Goal: Use online tool/utility

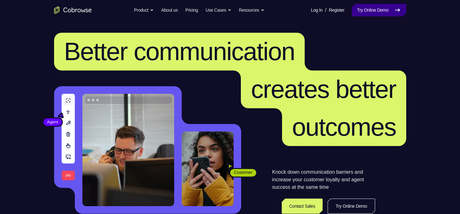
click at [376, 7] on link "Try Online Demo" at bounding box center [378, 10] width 54 height 13
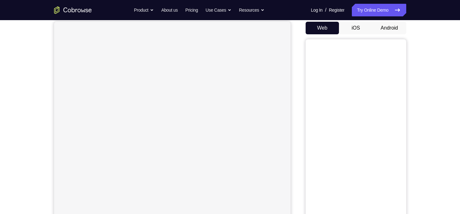
scroll to position [60, 0]
click at [387, 27] on button "Android" at bounding box center [389, 27] width 34 height 13
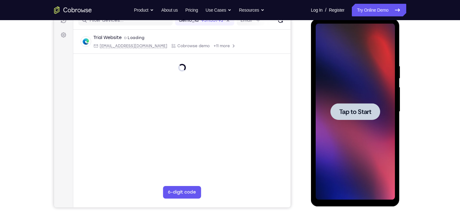
scroll to position [0, 0]
click at [353, 95] on div at bounding box center [354, 112] width 79 height 176
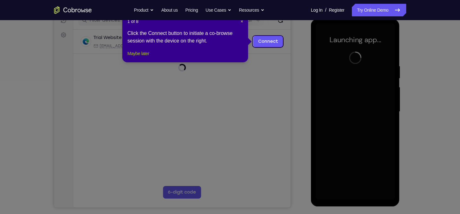
click at [145, 57] on button "Maybe later" at bounding box center [138, 54] width 22 height 8
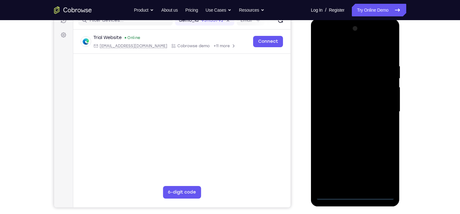
click at [354, 196] on div at bounding box center [354, 112] width 79 height 176
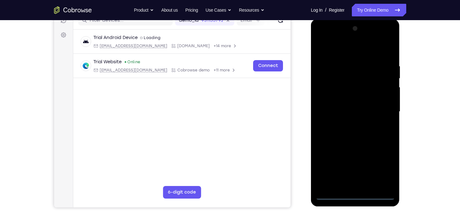
click at [381, 168] on div at bounding box center [354, 112] width 79 height 176
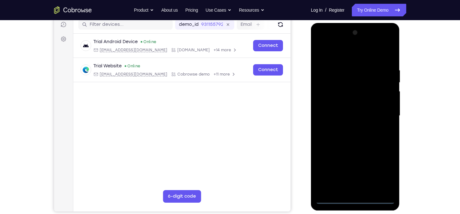
scroll to position [80, 0]
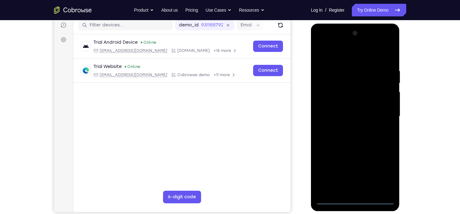
click at [340, 51] on div at bounding box center [354, 116] width 79 height 176
click at [382, 114] on div at bounding box center [354, 116] width 79 height 176
click at [347, 127] on div at bounding box center [354, 116] width 79 height 176
click at [350, 110] on div at bounding box center [354, 116] width 79 height 176
click at [353, 102] on div at bounding box center [354, 116] width 79 height 176
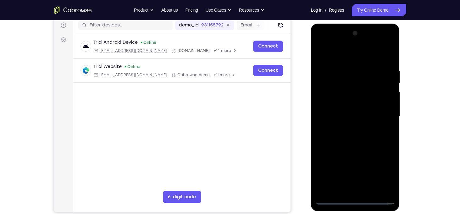
click at [375, 114] on div at bounding box center [354, 116] width 79 height 176
click at [386, 124] on div at bounding box center [354, 116] width 79 height 176
click at [386, 104] on div at bounding box center [354, 116] width 79 height 176
click at [368, 117] on div at bounding box center [354, 116] width 79 height 176
drag, startPoint x: 357, startPoint y: 60, endPoint x: 357, endPoint y: 26, distance: 33.6
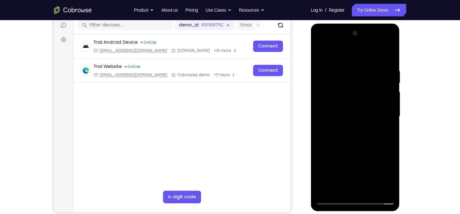
click at [357, 26] on div at bounding box center [355, 117] width 89 height 187
click at [389, 62] on div at bounding box center [354, 116] width 79 height 176
click at [348, 64] on div at bounding box center [354, 116] width 79 height 176
click at [390, 114] on div at bounding box center [354, 116] width 79 height 176
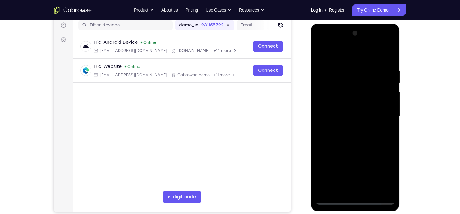
click at [390, 114] on div at bounding box center [354, 116] width 79 height 176
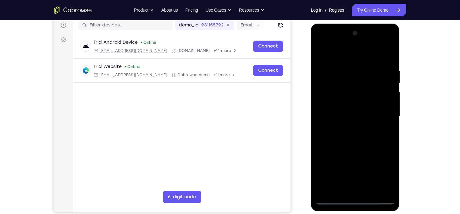
click at [390, 114] on div at bounding box center [354, 116] width 79 height 176
click at [386, 57] on div at bounding box center [354, 116] width 79 height 176
click at [368, 190] on div at bounding box center [354, 116] width 79 height 176
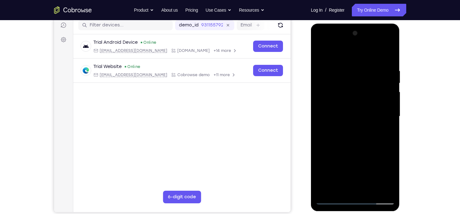
click at [351, 152] on div at bounding box center [354, 116] width 79 height 176
click at [356, 125] on div at bounding box center [354, 116] width 79 height 176
click at [333, 199] on div at bounding box center [354, 116] width 79 height 176
click at [355, 108] on div at bounding box center [354, 116] width 79 height 176
drag, startPoint x: 374, startPoint y: 95, endPoint x: 367, endPoint y: 164, distance: 68.9
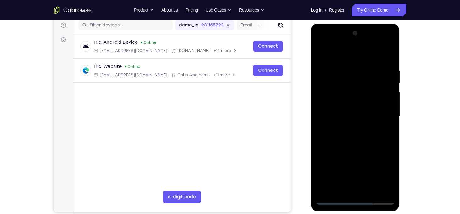
click at [367, 164] on div at bounding box center [354, 116] width 79 height 176
drag, startPoint x: 372, startPoint y: 110, endPoint x: 370, endPoint y: 182, distance: 72.0
click at [370, 182] on div at bounding box center [354, 116] width 79 height 176
drag, startPoint x: 377, startPoint y: 91, endPoint x: 375, endPoint y: 144, distance: 52.5
click at [375, 144] on div at bounding box center [354, 116] width 79 height 176
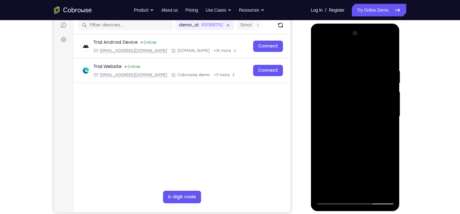
drag, startPoint x: 375, startPoint y: 144, endPoint x: 375, endPoint y: 87, distance: 56.5
click at [375, 87] on div at bounding box center [354, 116] width 79 height 176
click at [353, 106] on div at bounding box center [354, 116] width 79 height 176
click at [392, 183] on div at bounding box center [354, 116] width 79 height 176
click at [320, 53] on div at bounding box center [354, 116] width 79 height 176
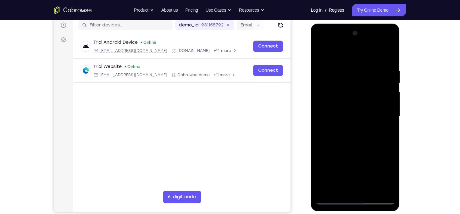
drag, startPoint x: 345, startPoint y: 136, endPoint x: 345, endPoint y: 110, distance: 26.7
click at [345, 110] on div at bounding box center [354, 116] width 79 height 176
drag, startPoint x: 366, startPoint y: 107, endPoint x: 371, endPoint y: 183, distance: 76.8
click at [371, 183] on div at bounding box center [354, 116] width 79 height 176
click at [348, 67] on div at bounding box center [354, 116] width 79 height 176
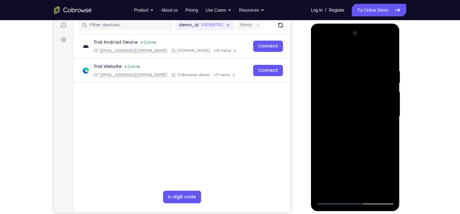
click at [389, 113] on div at bounding box center [354, 116] width 79 height 176
drag, startPoint x: 389, startPoint y: 113, endPoint x: 395, endPoint y: 96, distance: 17.3
click at [395, 96] on div at bounding box center [355, 117] width 89 height 187
drag, startPoint x: 338, startPoint y: 110, endPoint x: 408, endPoint y: 121, distance: 70.5
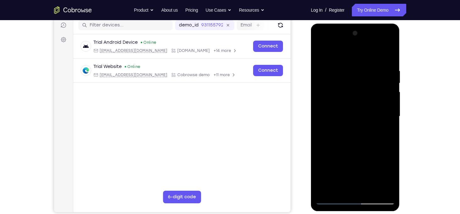
click at [400, 121] on html "Online web based iOS Simulators and Android Emulators. Run iPhone, iPad, Mobile…" at bounding box center [356, 118] width 90 height 188
click at [387, 56] on div at bounding box center [354, 116] width 79 height 176
click at [369, 189] on div at bounding box center [354, 116] width 79 height 176
click at [344, 114] on div at bounding box center [354, 116] width 79 height 176
drag, startPoint x: 343, startPoint y: 118, endPoint x: 343, endPoint y: 187, distance: 68.8
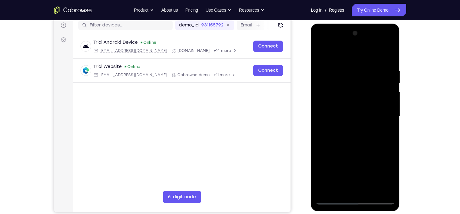
click at [343, 187] on div at bounding box center [354, 116] width 79 height 176
click at [372, 128] on div at bounding box center [354, 116] width 79 height 176
click at [371, 125] on div at bounding box center [354, 116] width 79 height 176
click at [340, 187] on div at bounding box center [354, 116] width 79 height 176
click at [373, 153] on div at bounding box center [354, 116] width 79 height 176
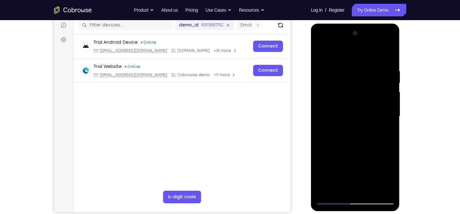
click at [373, 153] on div at bounding box center [354, 116] width 79 height 176
click at [386, 126] on div at bounding box center [354, 116] width 79 height 176
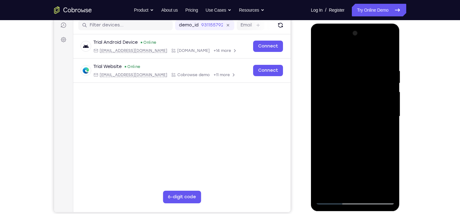
drag, startPoint x: 347, startPoint y: 88, endPoint x: 351, endPoint y: 125, distance: 36.6
click at [351, 125] on div at bounding box center [354, 116] width 79 height 176
click at [345, 61] on div at bounding box center [354, 116] width 79 height 176
click at [359, 127] on div at bounding box center [354, 116] width 79 height 176
